Goal: Transaction & Acquisition: Download file/media

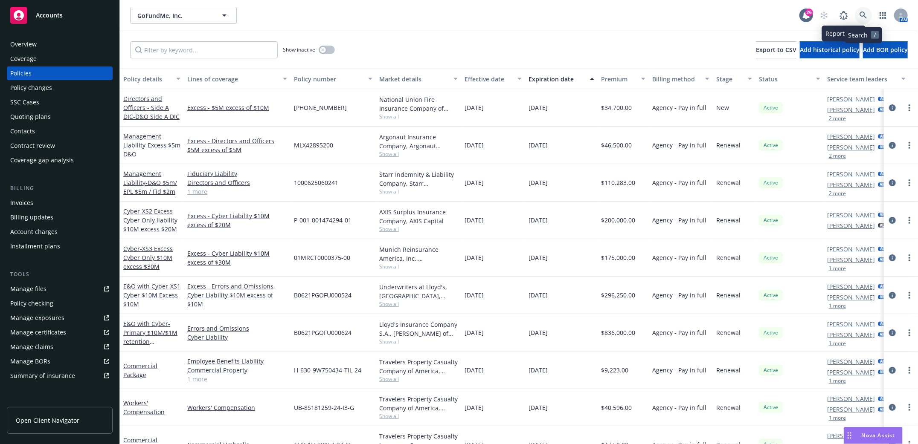
click at [862, 9] on link at bounding box center [862, 15] width 17 height 17
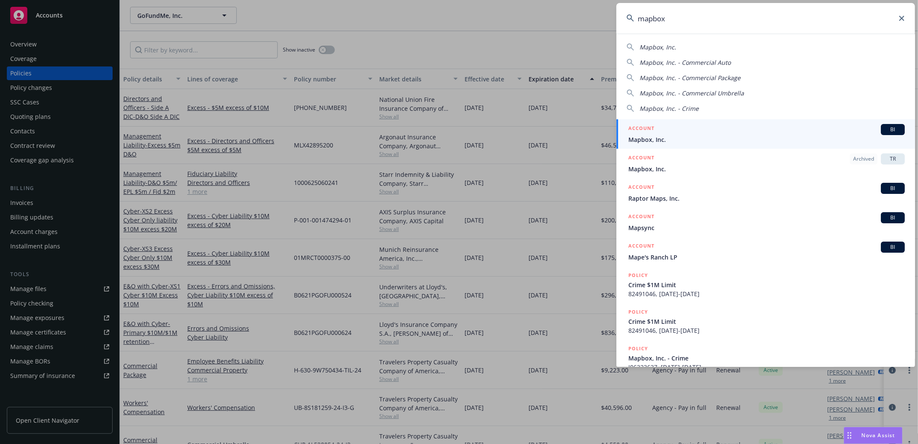
type input "mapbox"
click at [641, 137] on span "Mapbox, Inc." at bounding box center [766, 139] width 276 height 9
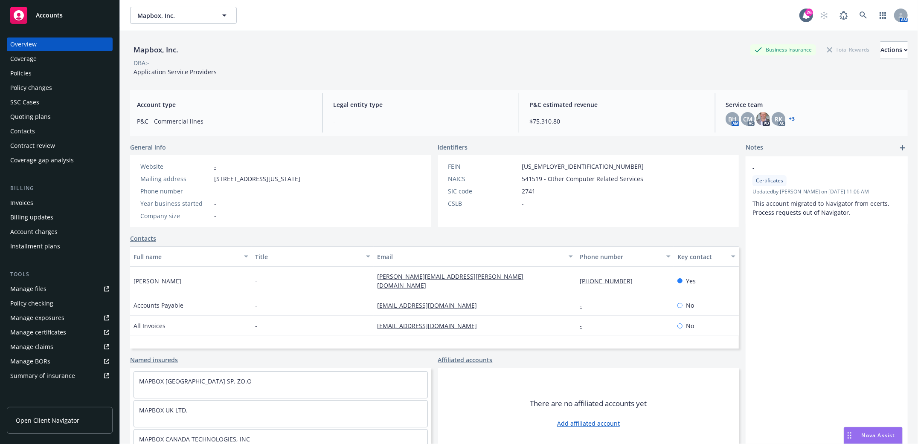
click at [17, 75] on div "Policies" at bounding box center [20, 74] width 21 height 14
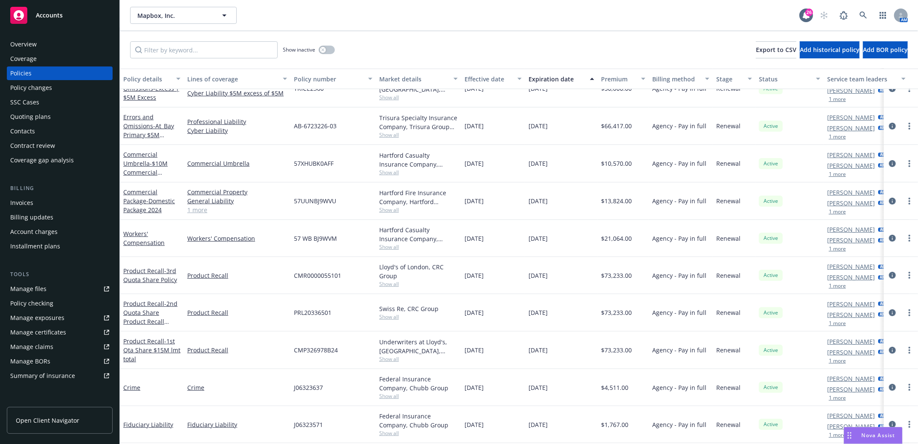
scroll to position [170, 0]
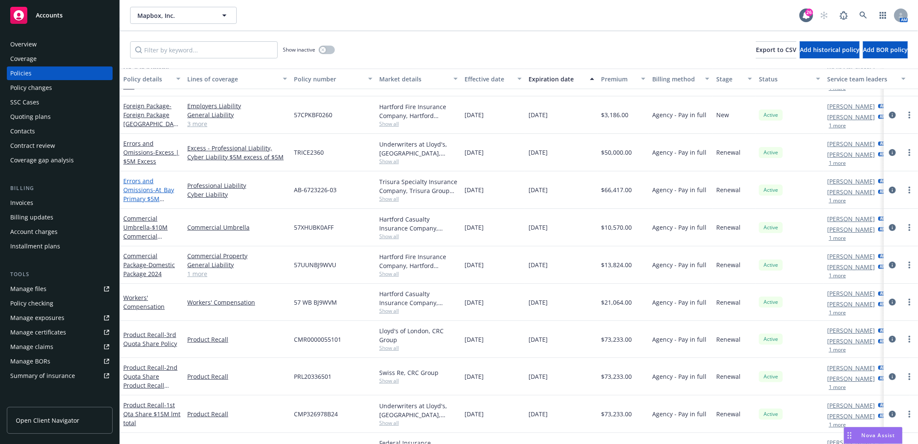
click at [139, 187] on link "Errors and Omissions - At_Bay Primary $5M E&O/Cyber 2024" at bounding box center [148, 194] width 51 height 35
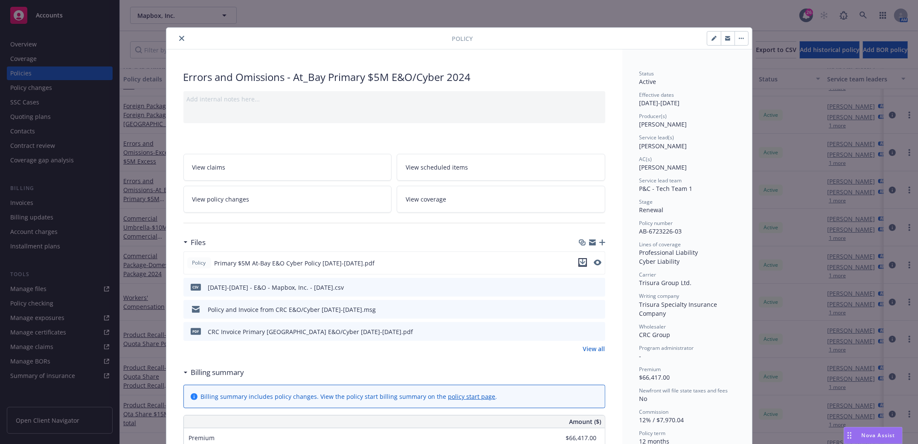
click at [579, 263] on icon "download file" at bounding box center [582, 261] width 6 height 5
click at [179, 39] on icon "close" at bounding box center [181, 38] width 5 height 5
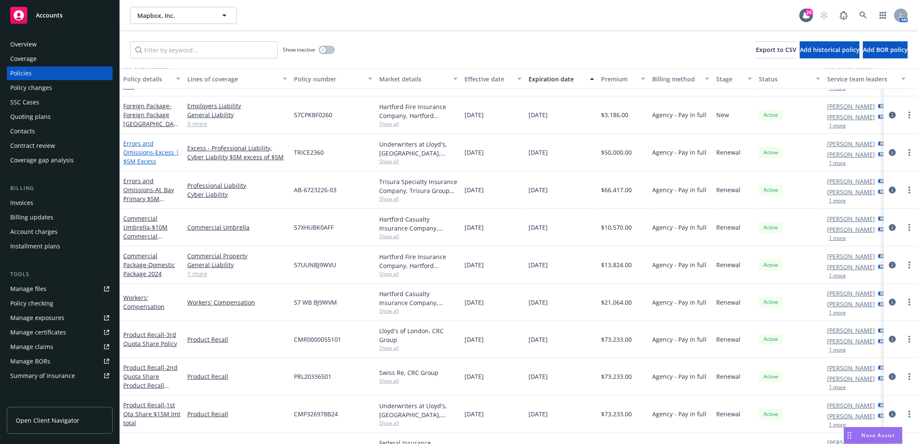
click at [141, 151] on link "Errors and Omissions - Excess | $5M Excess" at bounding box center [151, 152] width 56 height 26
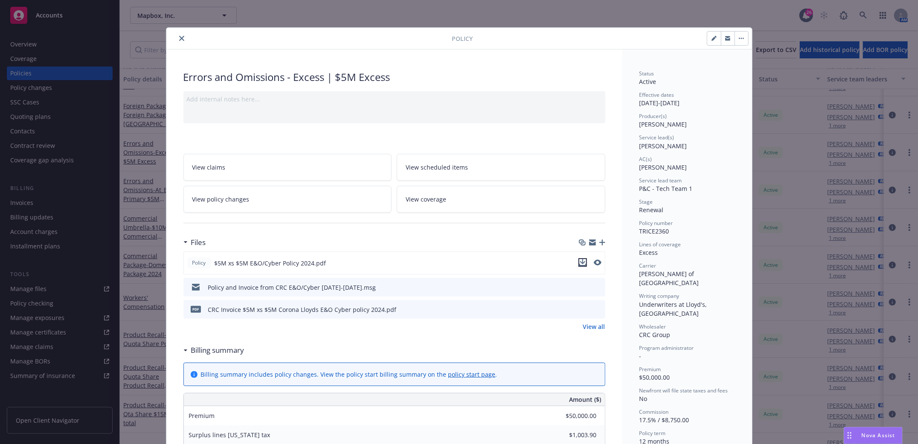
click at [579, 261] on icon "download file" at bounding box center [582, 262] width 7 height 7
click at [180, 36] on button "close" at bounding box center [182, 38] width 10 height 10
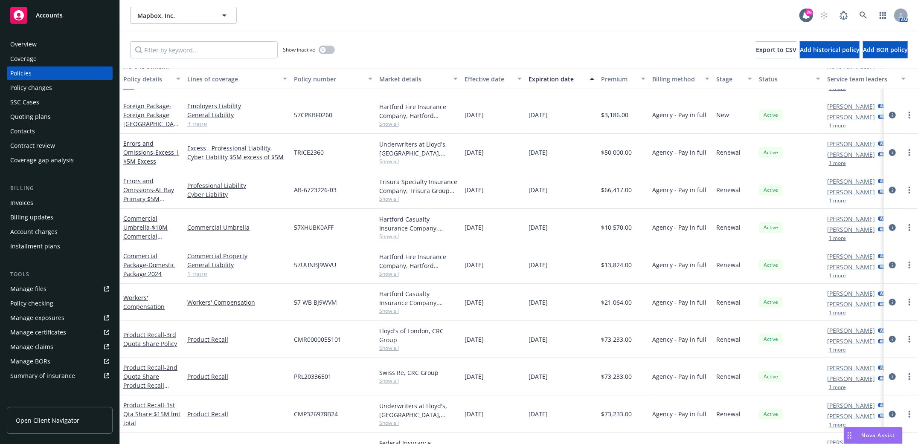
click at [23, 286] on div "Manage files" at bounding box center [28, 289] width 36 height 14
click at [134, 189] on link "Errors and Omissions - At_Bay Primary $5M E&O/Cyber 2024" at bounding box center [148, 194] width 51 height 35
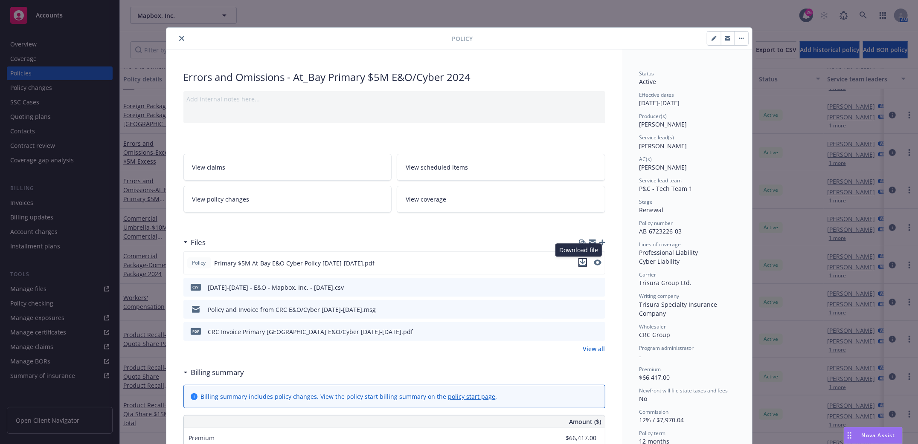
click at [579, 262] on icon "download file" at bounding box center [582, 262] width 7 height 7
click at [180, 38] on button "close" at bounding box center [182, 38] width 10 height 10
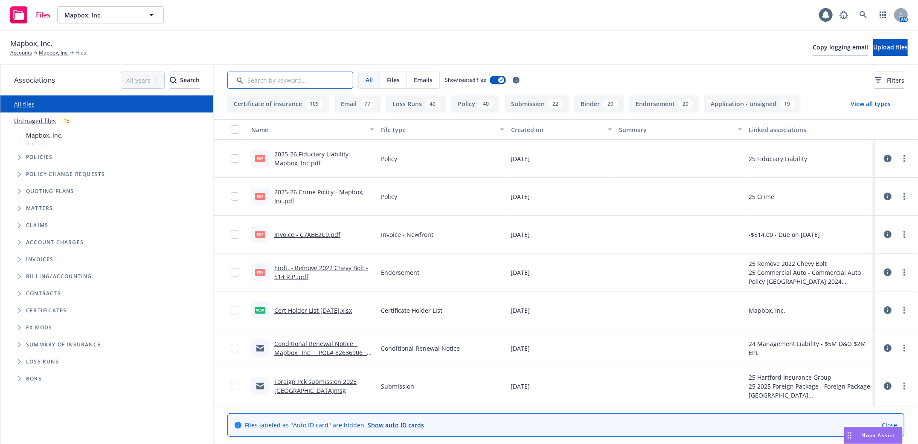
click at [300, 84] on input "Search by keyword..." at bounding box center [290, 80] width 126 height 17
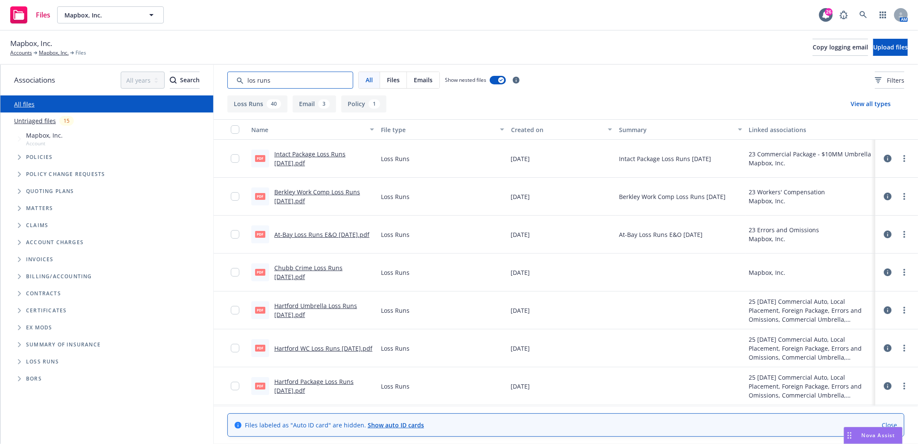
click at [255, 80] on input "Search by keyword..." at bounding box center [290, 80] width 126 height 17
type input "loss runs"
click at [297, 231] on link "At-Bay Loss Runs E&O 9/23/2024.pdf" at bounding box center [321, 235] width 95 height 8
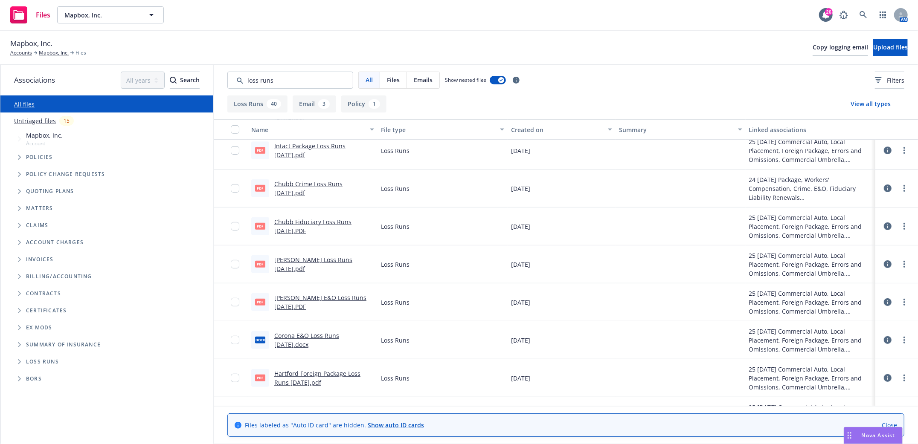
scroll to position [284, 0]
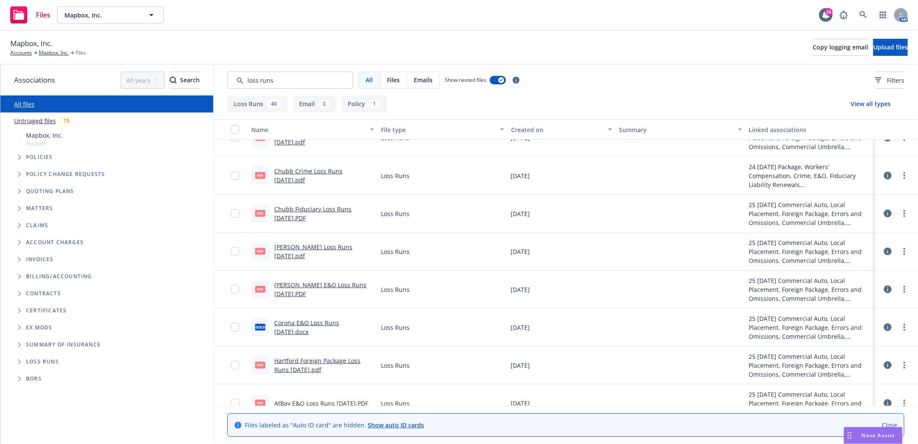
click at [295, 321] on link "Corona E&O Loss Runs 7/15/2025.docx" at bounding box center [306, 327] width 65 height 17
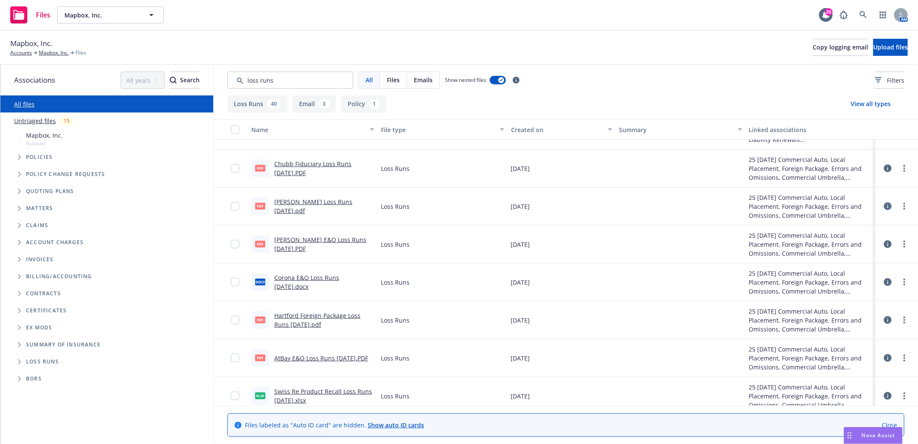
scroll to position [341, 0]
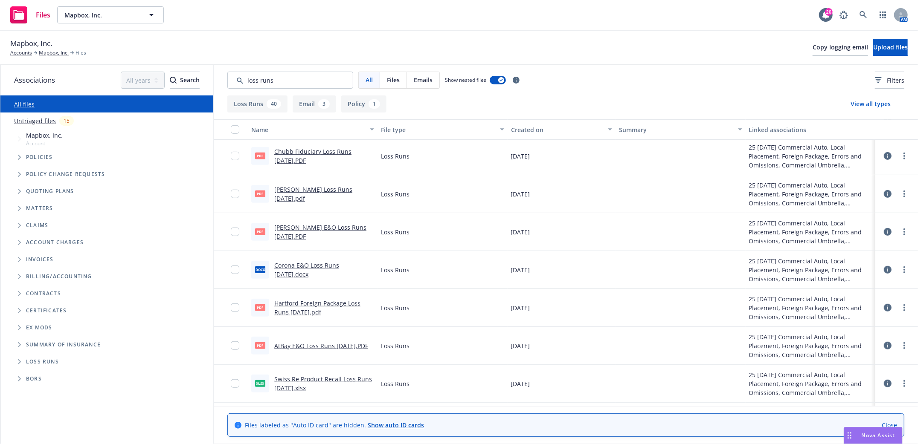
click at [295, 344] on link "AtBay E&O Loss Runs 7/10/2025.PDF" at bounding box center [321, 346] width 94 height 8
